Goal: Register for event/course

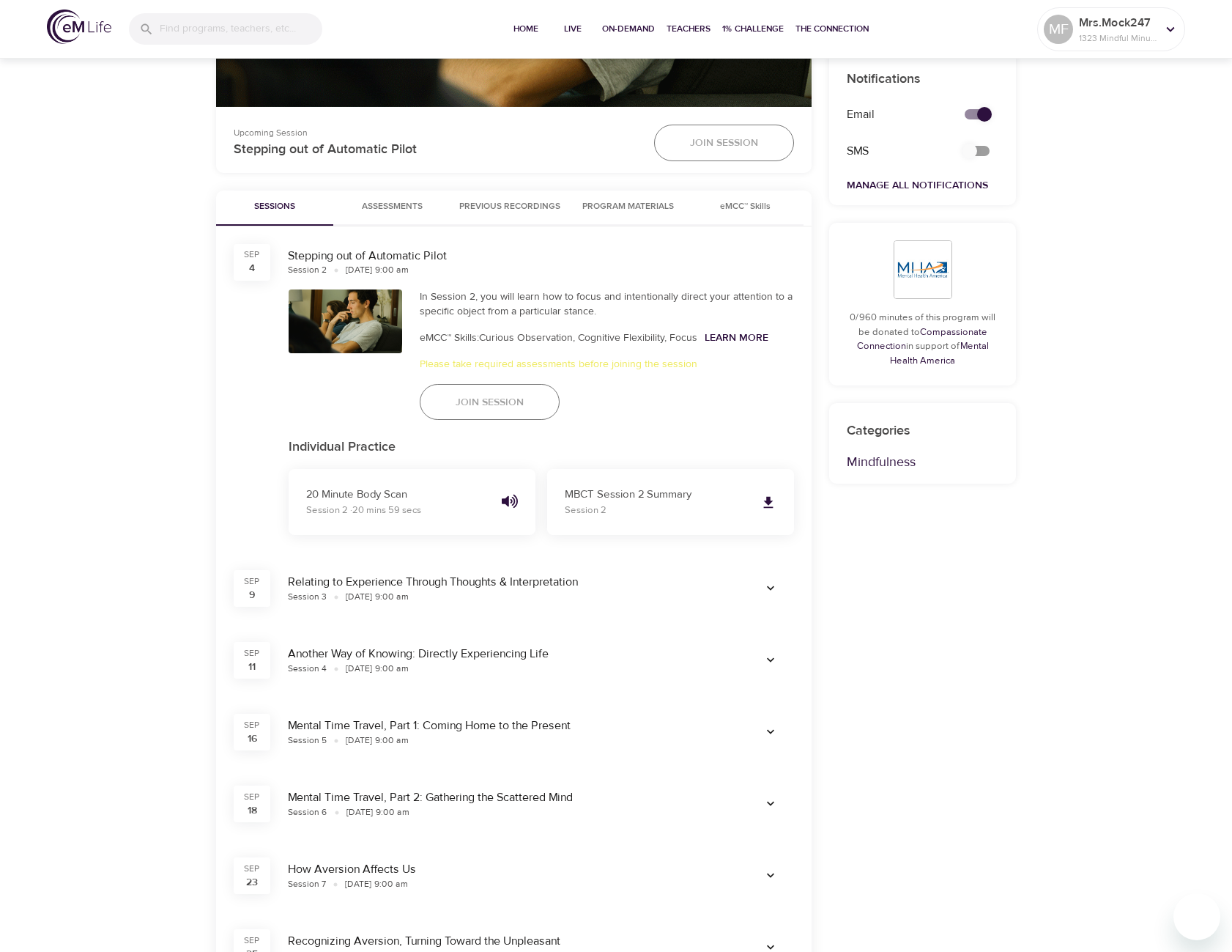
scroll to position [586, 0]
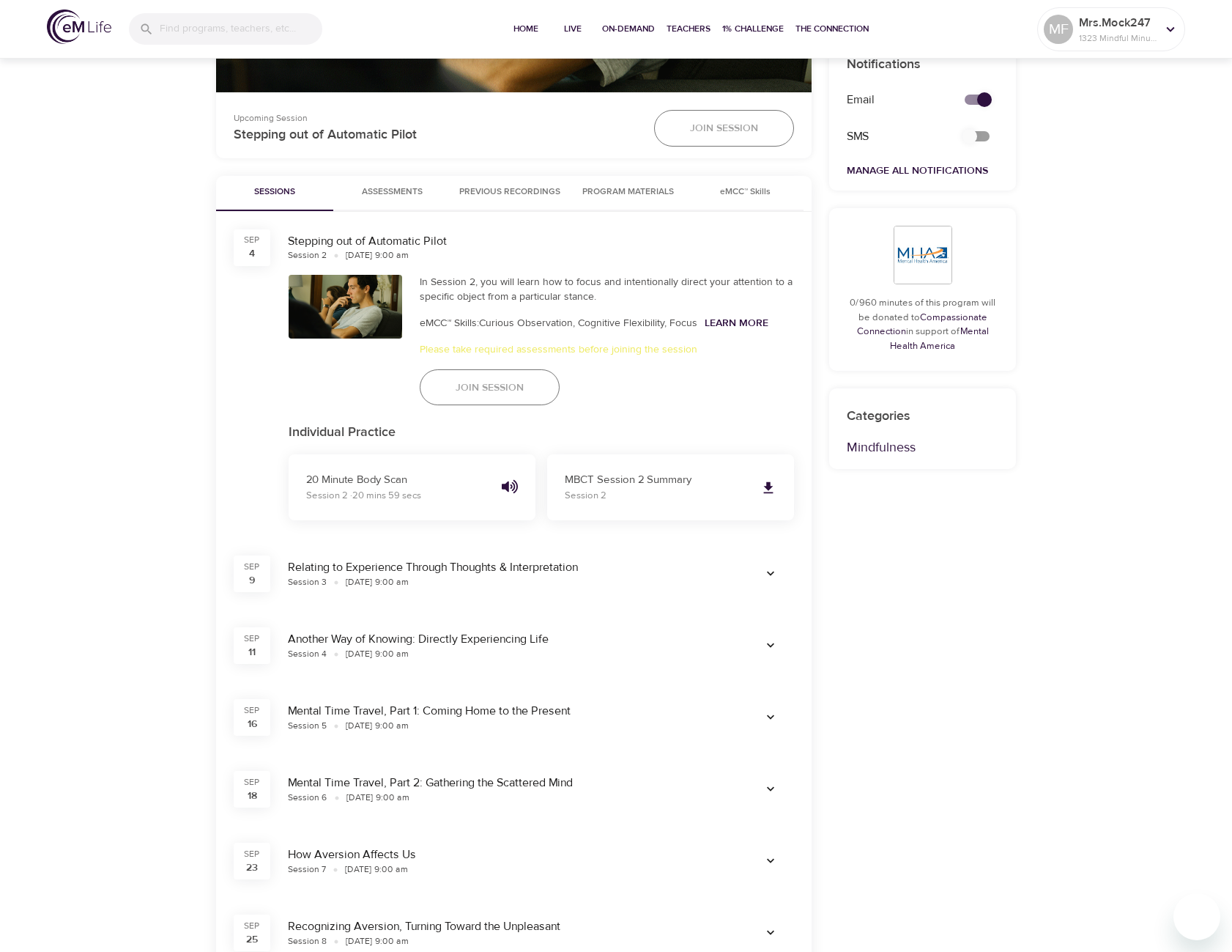
click at [589, 355] on p "Please take required assessments before joining the session" at bounding box center [607, 350] width 375 height 15
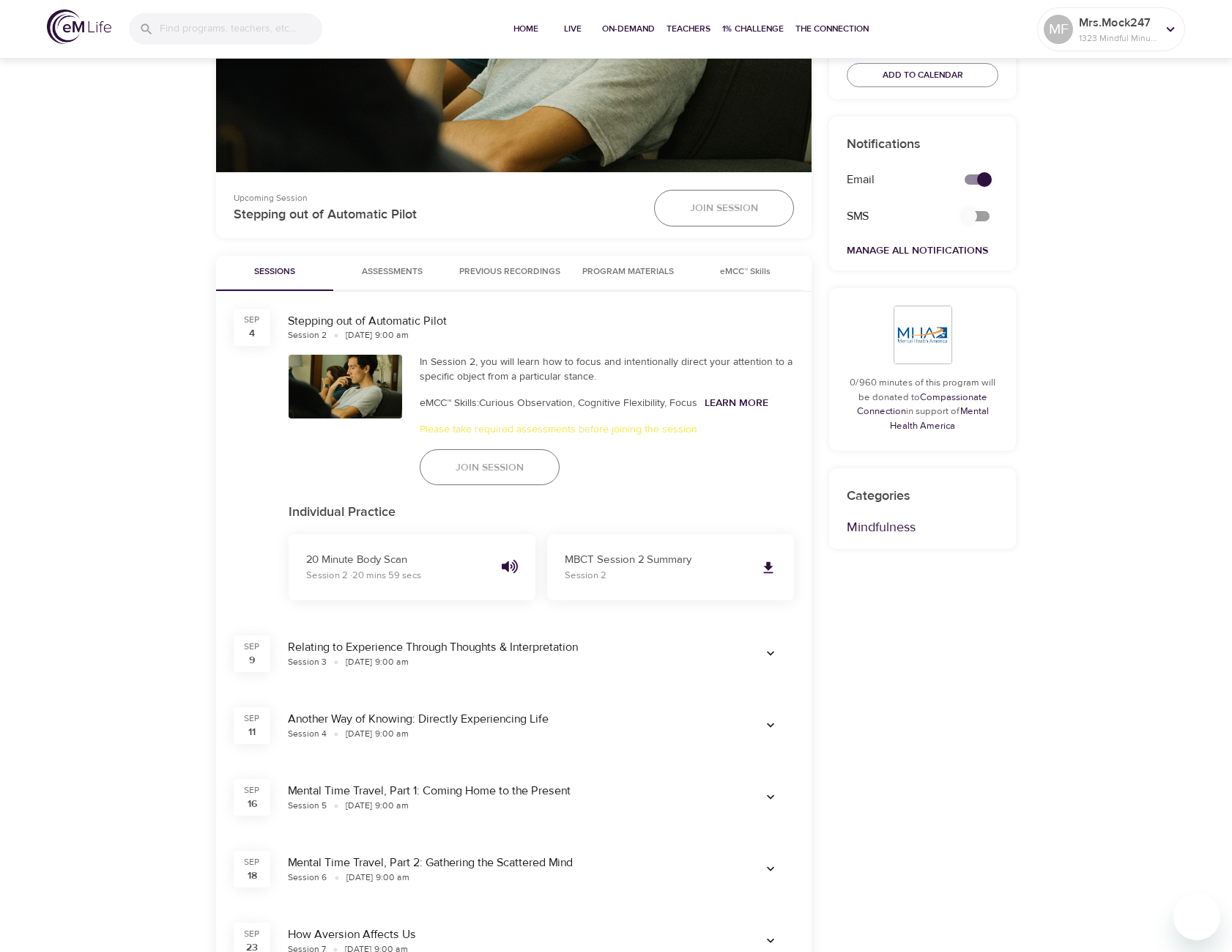
scroll to position [293, 0]
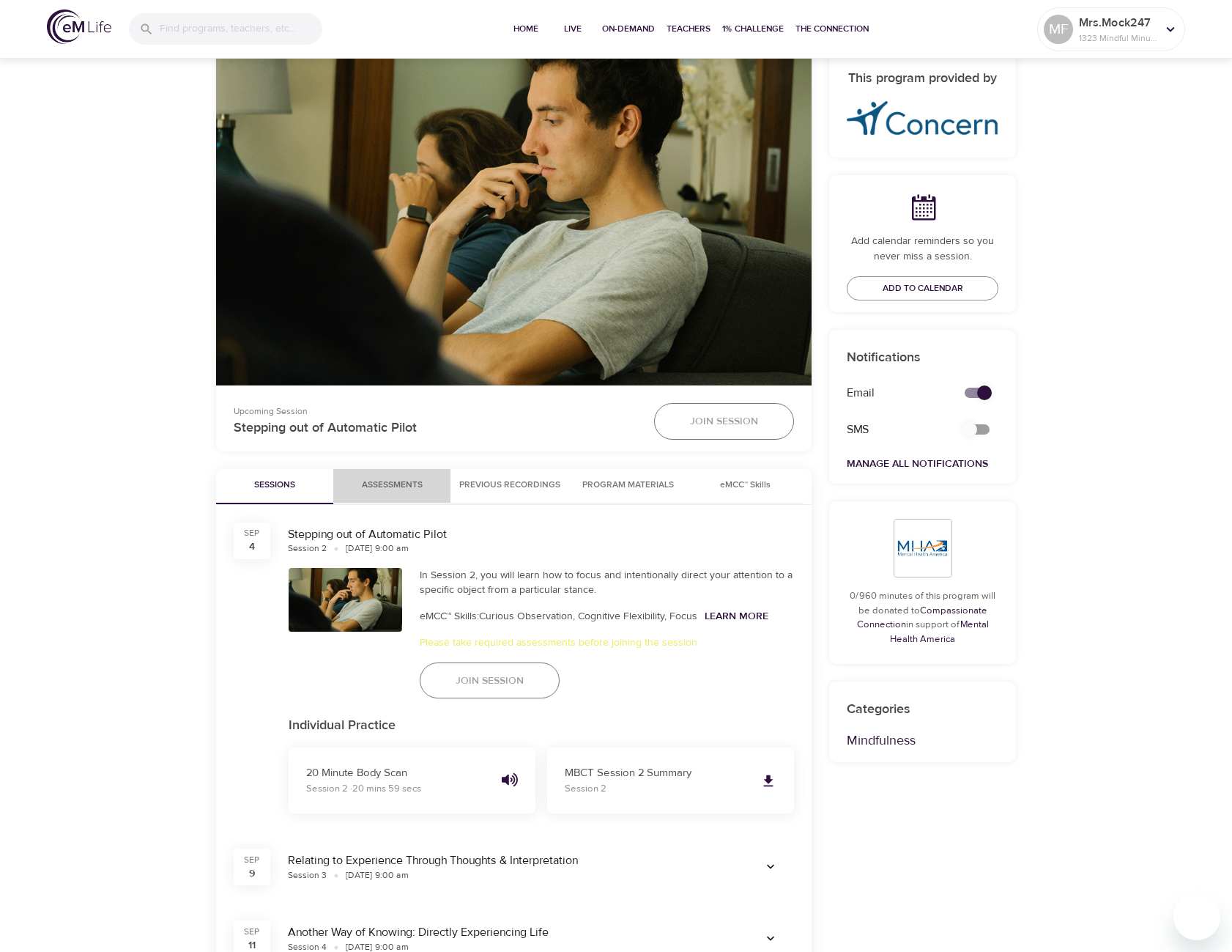
click at [394, 490] on span "Assessments 0" at bounding box center [392, 485] width 61 height 15
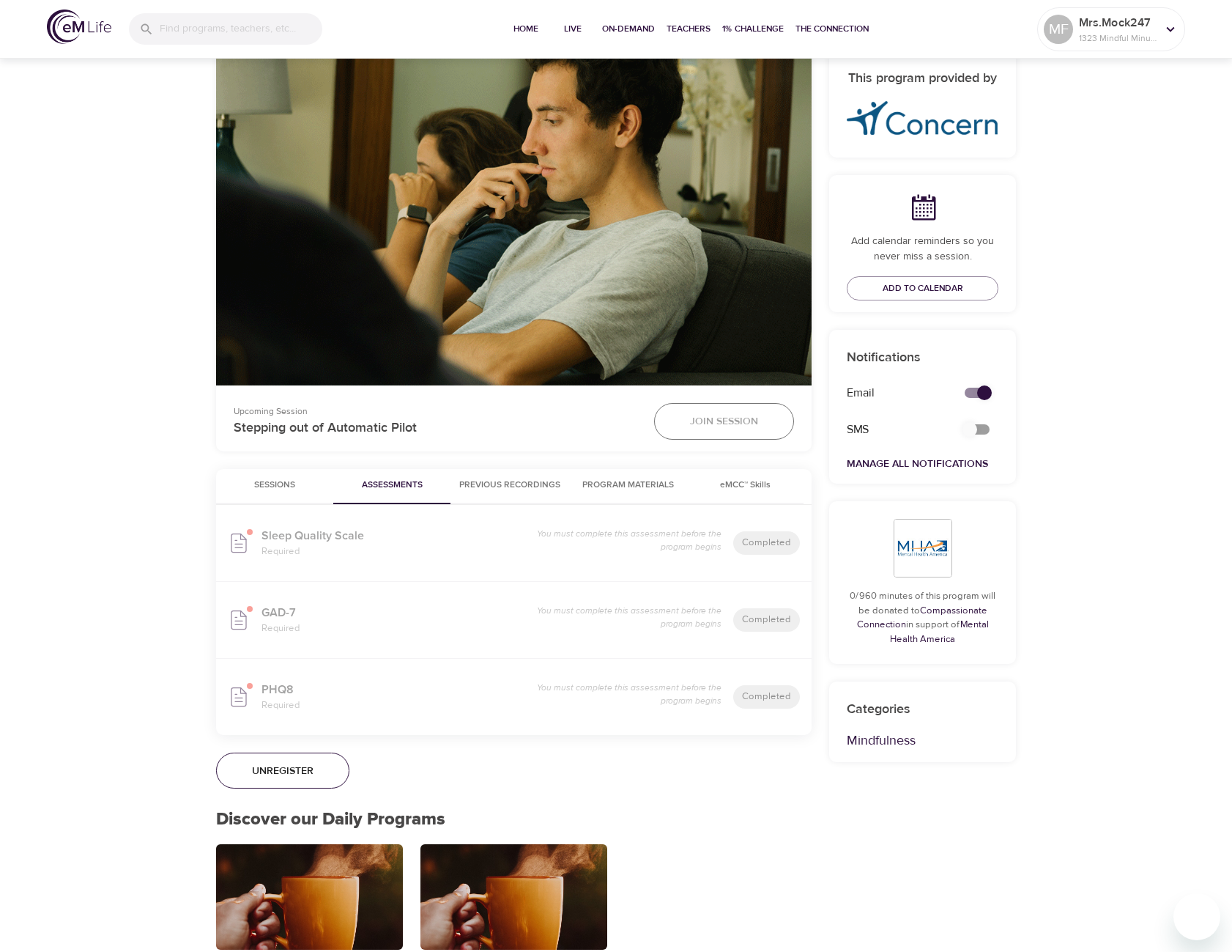
click at [518, 486] on span "Previous Recordings" at bounding box center [510, 485] width 101 height 15
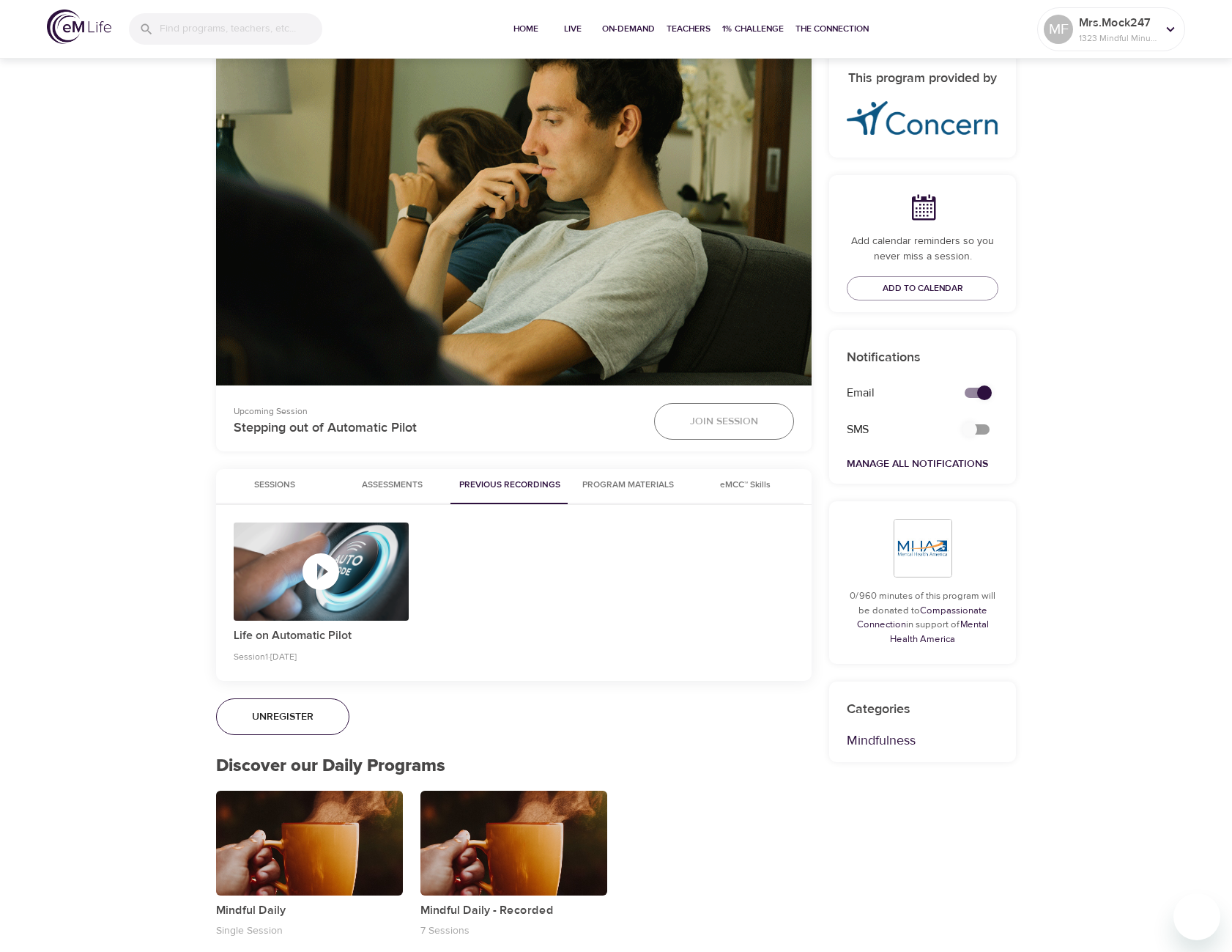
click at [337, 570] on icon "button" at bounding box center [321, 571] width 37 height 37
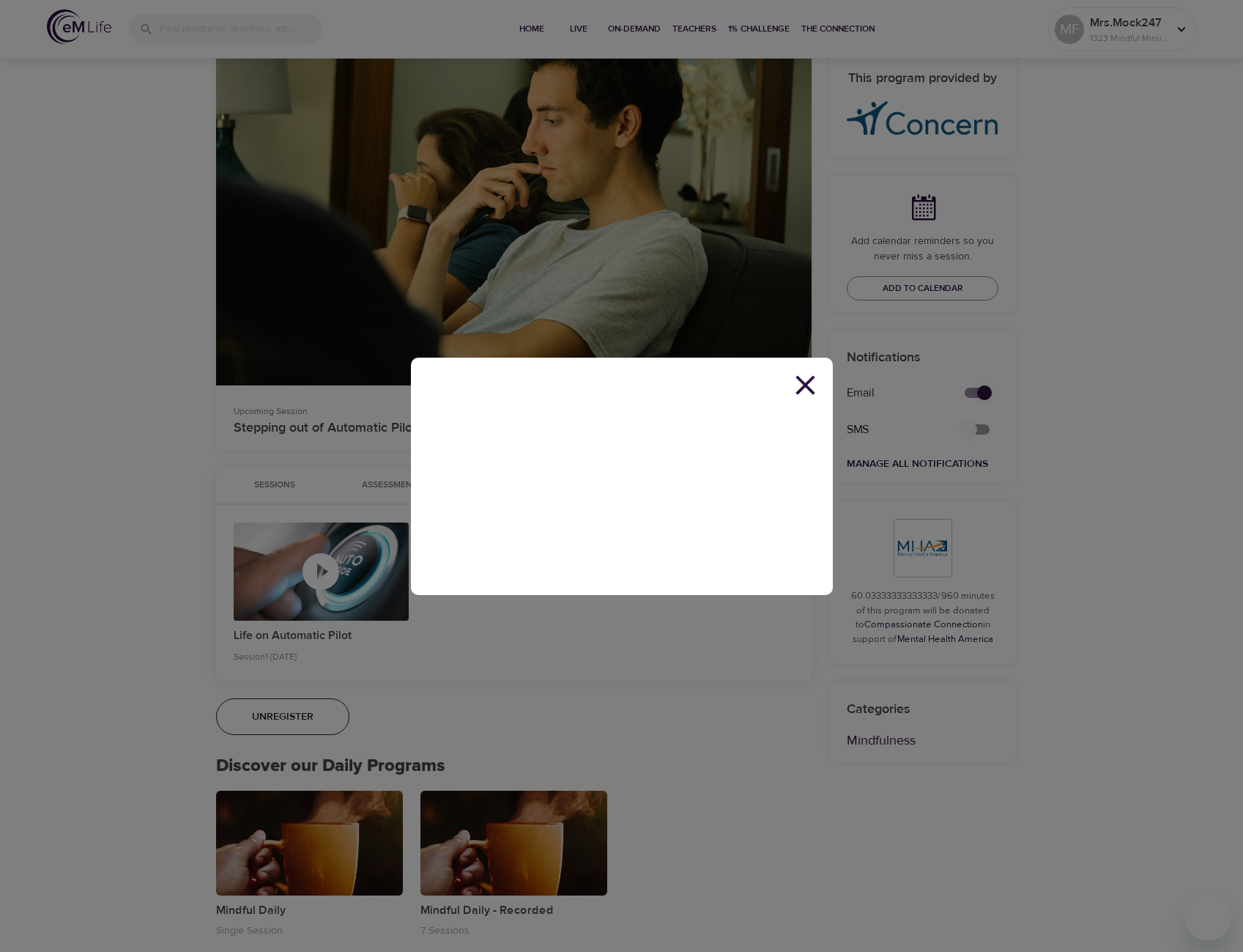
click at [811, 382] on icon at bounding box center [805, 385] width 33 height 33
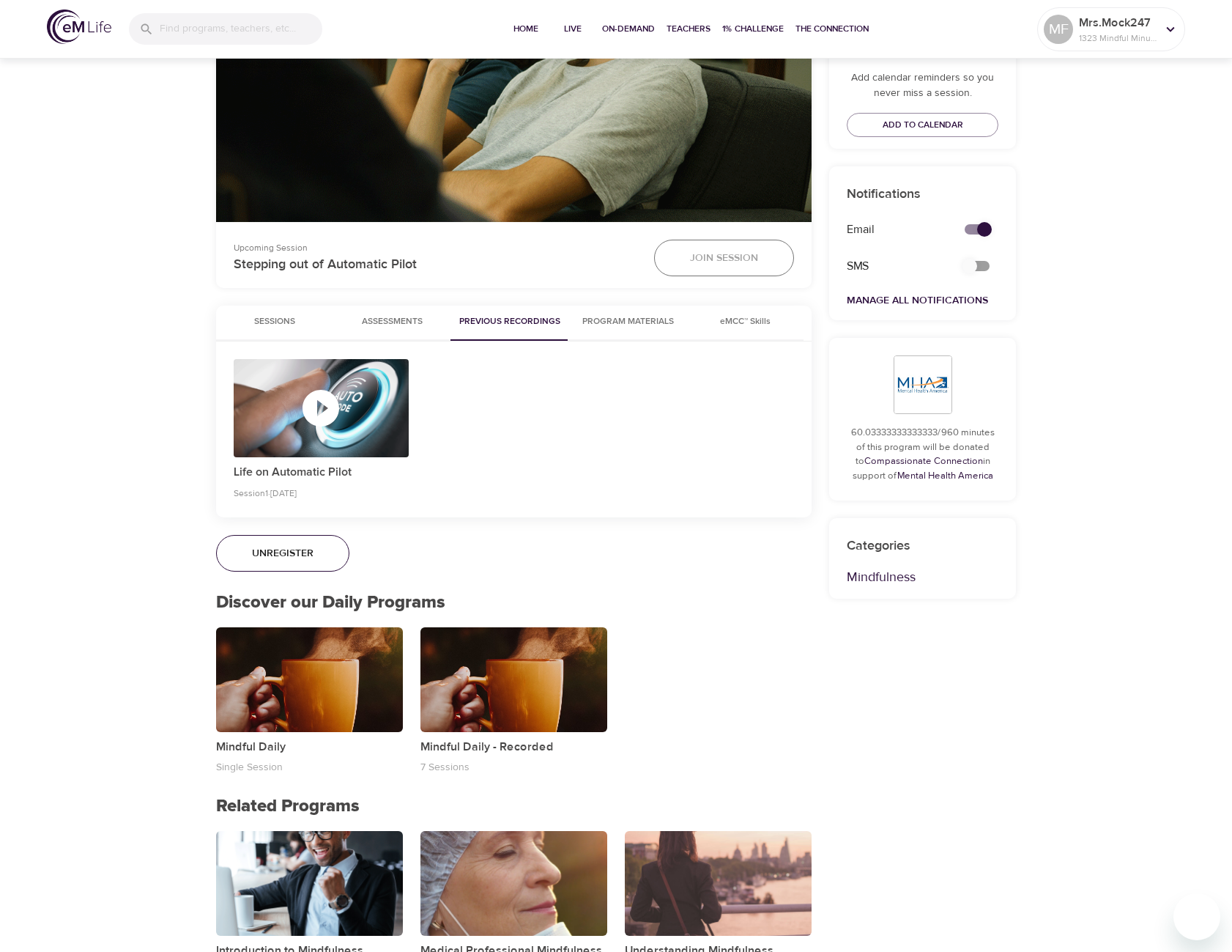
scroll to position [513, 0]
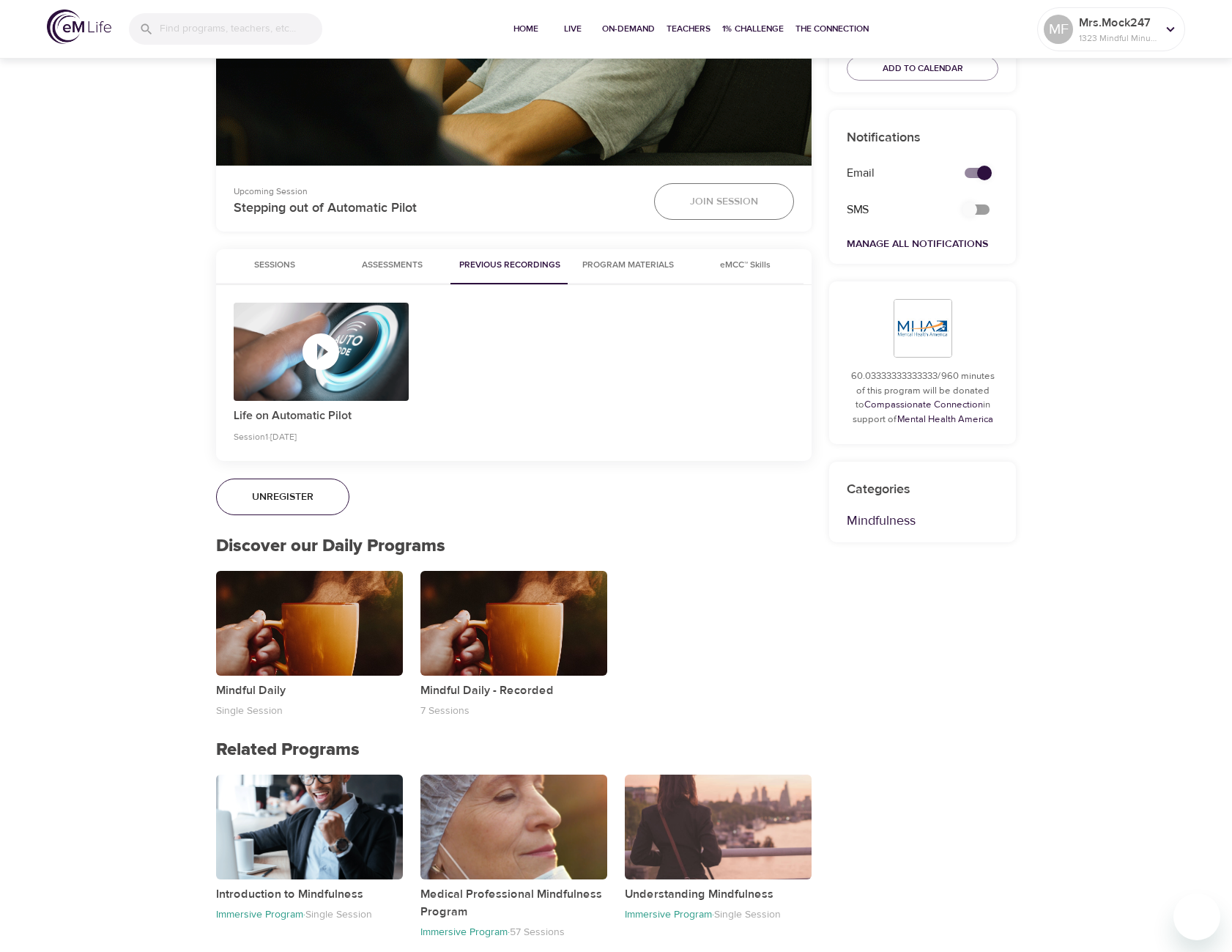
click at [639, 262] on span "Program Materials" at bounding box center [628, 265] width 100 height 15
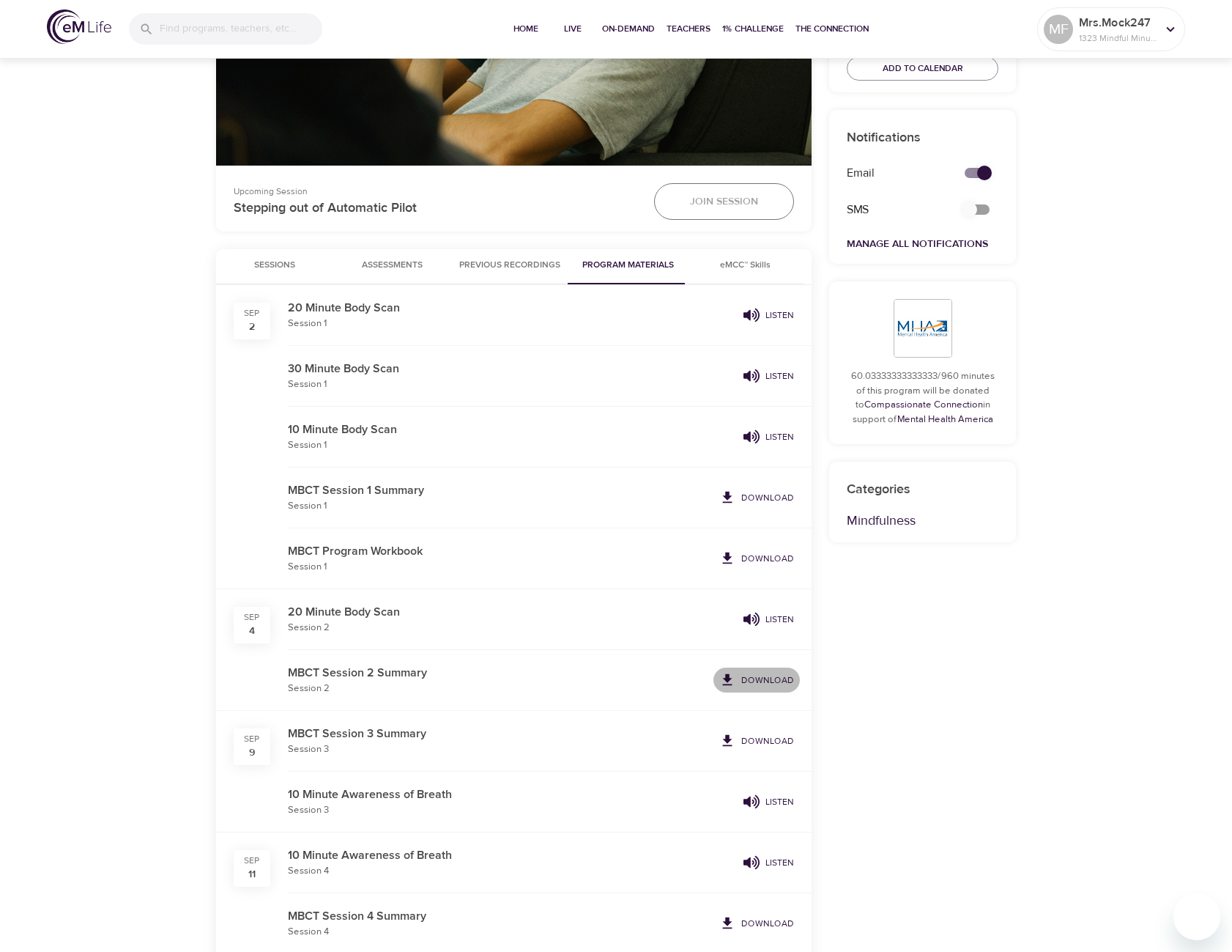
click at [762, 678] on p "Download" at bounding box center [768, 680] width 53 height 13
click at [744, 198] on span "Join Session" at bounding box center [724, 202] width 68 height 18
